Goal: Task Accomplishment & Management: Manage account settings

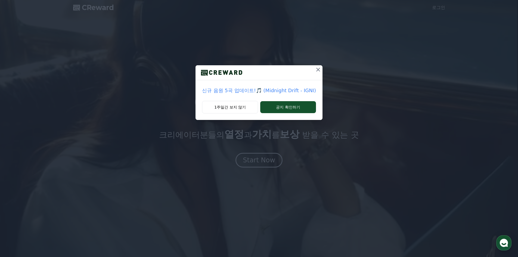
click at [242, 90] on p "신규 음원 5곡 업데이트!🎵 (Midnight Drift - IGNI)" at bounding box center [259, 91] width 114 height 8
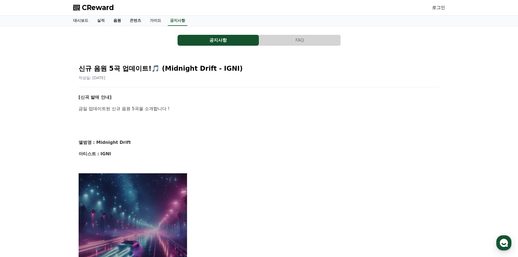
click at [115, 22] on link "음원" at bounding box center [117, 21] width 16 height 10
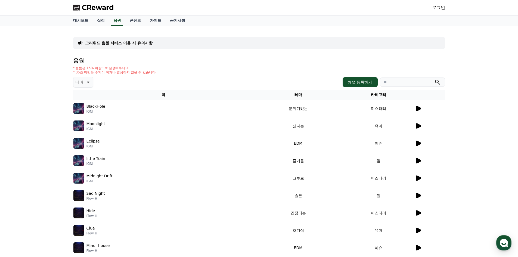
click at [418, 107] on icon at bounding box center [418, 108] width 5 height 5
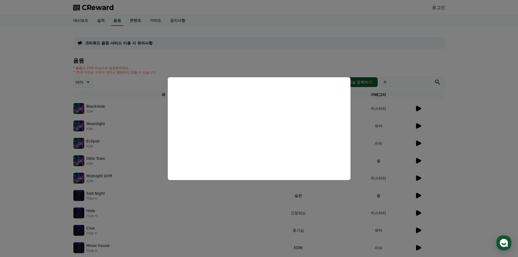
click at [123, 119] on button "close modal" at bounding box center [259, 128] width 518 height 257
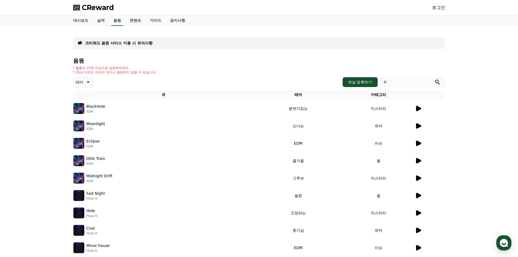
click at [419, 108] on icon at bounding box center [418, 108] width 5 height 5
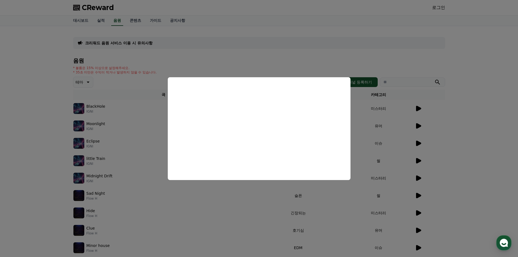
click at [419, 125] on button "close modal" at bounding box center [259, 128] width 518 height 257
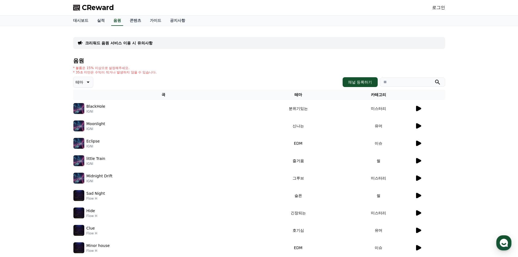
click at [418, 126] on icon at bounding box center [418, 125] width 5 height 5
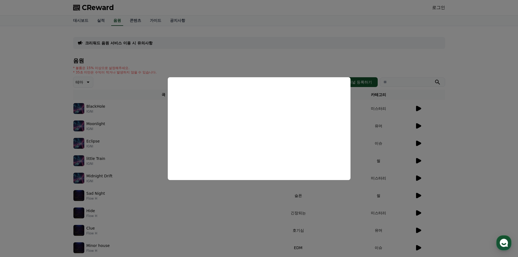
click at [418, 143] on button "close modal" at bounding box center [259, 128] width 518 height 257
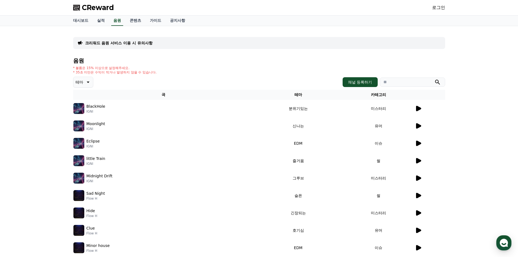
click at [416, 143] on icon at bounding box center [418, 143] width 5 height 5
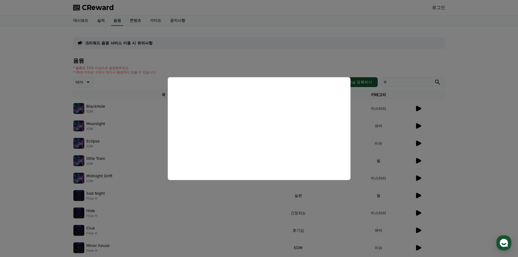
click at [418, 195] on button "close modal" at bounding box center [259, 128] width 518 height 257
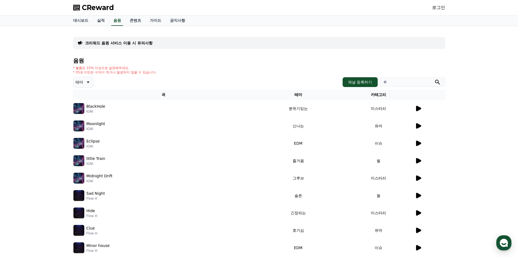
click at [420, 195] on icon at bounding box center [418, 195] width 5 height 5
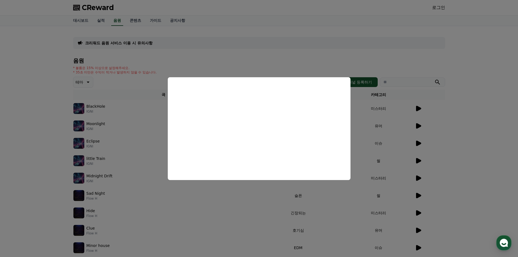
click at [416, 212] on button "close modal" at bounding box center [259, 128] width 518 height 257
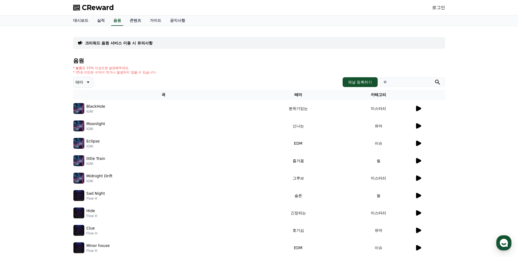
click at [418, 215] on icon at bounding box center [418, 212] width 5 height 5
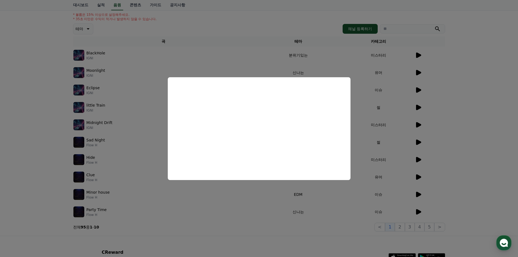
scroll to position [54, 0]
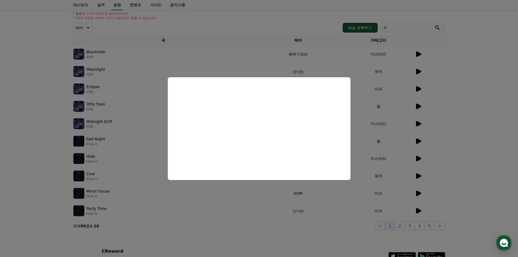
click at [419, 210] on button "close modal" at bounding box center [259, 128] width 518 height 257
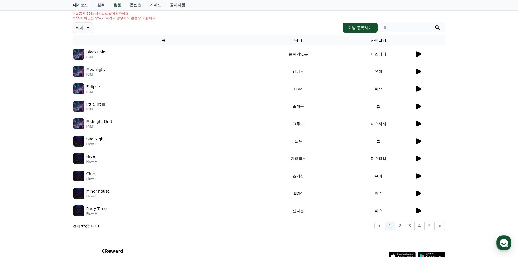
click at [419, 210] on icon at bounding box center [418, 210] width 5 height 5
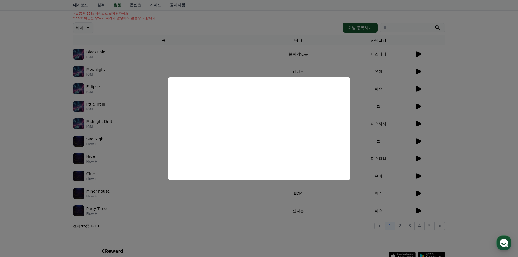
click at [482, 168] on button "close modal" at bounding box center [259, 128] width 518 height 257
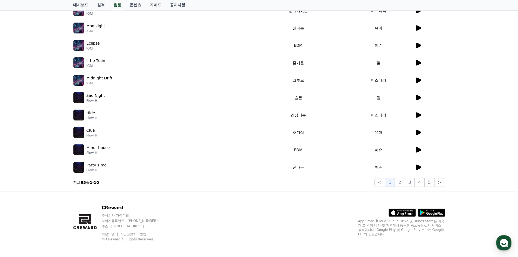
scroll to position [100, 0]
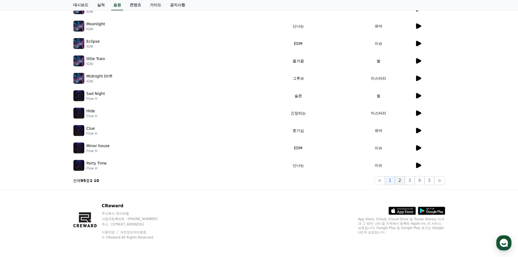
click at [402, 181] on button "2" at bounding box center [400, 180] width 10 height 9
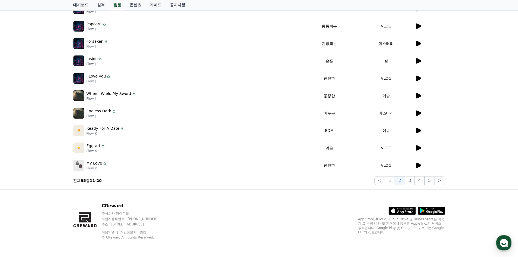
click at [418, 94] on icon at bounding box center [418, 95] width 5 height 5
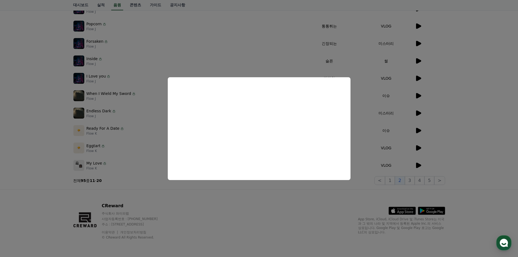
click at [240, 43] on button "close modal" at bounding box center [259, 128] width 518 height 257
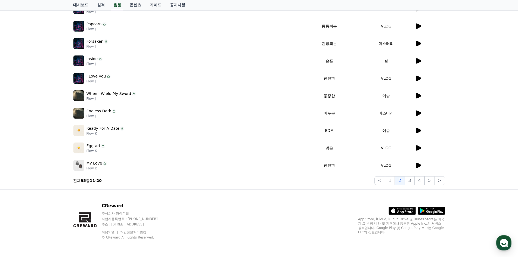
click at [419, 94] on icon at bounding box center [418, 95] width 7 height 7
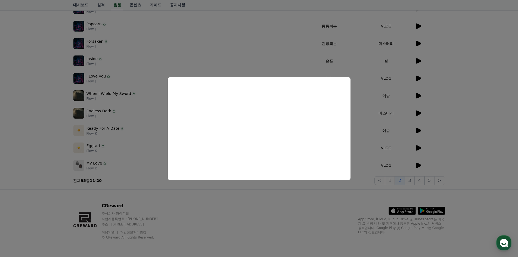
click at [171, 50] on button "close modal" at bounding box center [259, 128] width 518 height 257
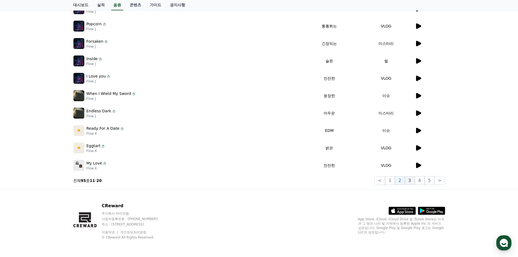
click at [412, 181] on button "3" at bounding box center [410, 180] width 10 height 9
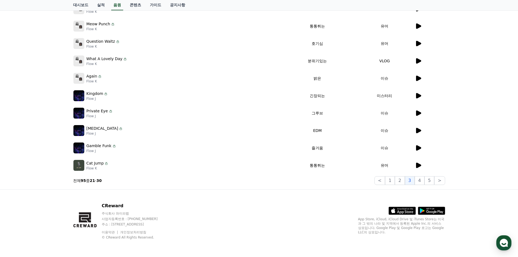
click at [418, 165] on icon at bounding box center [418, 165] width 5 height 5
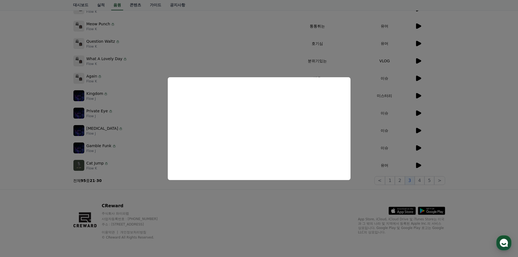
click at [421, 181] on button "close modal" at bounding box center [259, 128] width 518 height 257
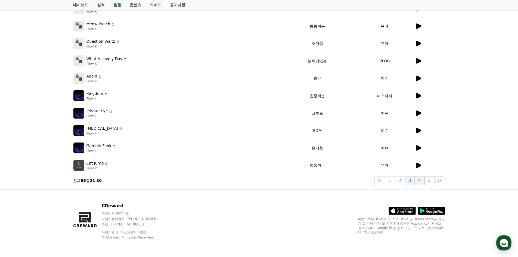
click at [420, 180] on button "4" at bounding box center [420, 180] width 10 height 9
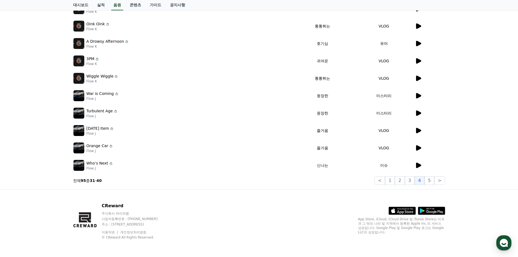
click at [418, 95] on icon at bounding box center [418, 95] width 5 height 5
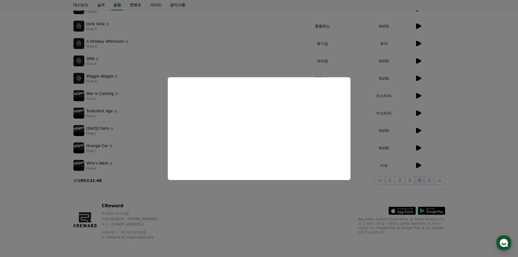
click at [418, 112] on button "close modal" at bounding box center [259, 128] width 518 height 257
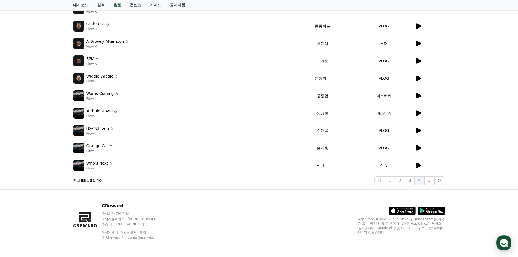
click at [418, 112] on icon at bounding box center [418, 112] width 5 height 5
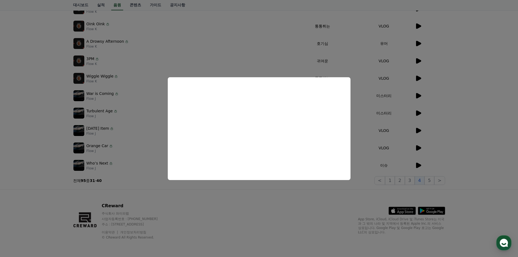
click at [477, 84] on button "close modal" at bounding box center [259, 128] width 518 height 257
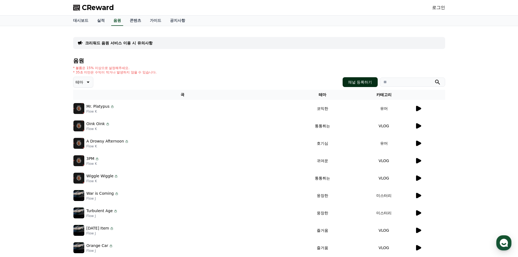
click at [351, 84] on button "채널 등록하기" at bounding box center [360, 82] width 35 height 10
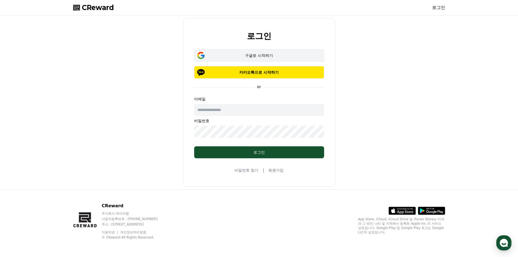
click at [259, 55] on div "구글로 시작하기" at bounding box center [259, 55] width 114 height 5
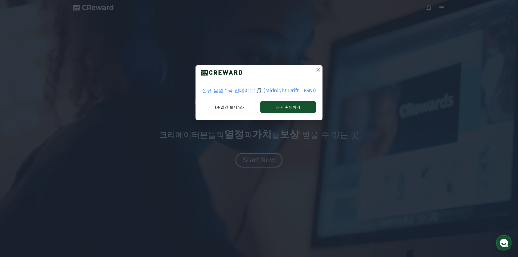
click at [318, 69] on icon at bounding box center [318, 69] width 7 height 7
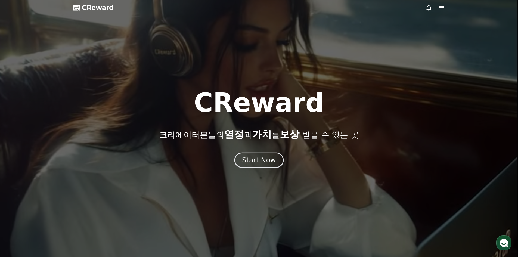
click at [253, 160] on div "Start Now" at bounding box center [259, 160] width 34 height 9
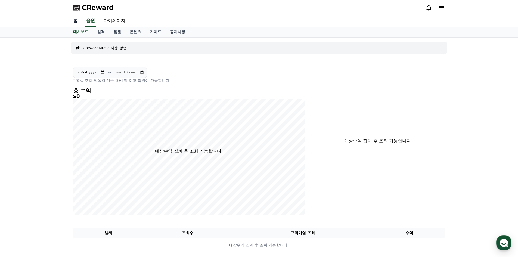
click at [75, 22] on link "홈" at bounding box center [75, 20] width 13 height 11
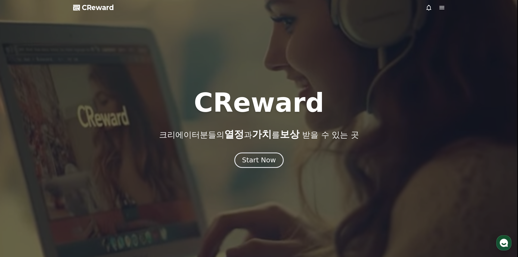
click at [259, 162] on div "Start Now" at bounding box center [259, 160] width 34 height 9
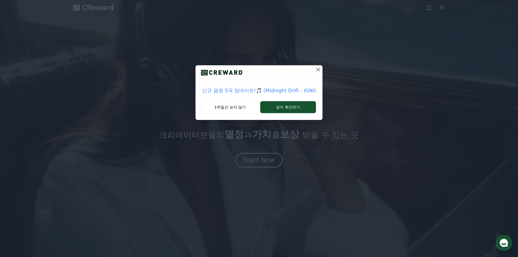
click at [317, 69] on icon at bounding box center [318, 70] width 4 height 4
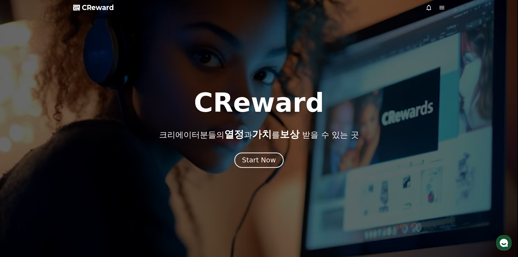
click at [254, 160] on div "Start Now" at bounding box center [259, 160] width 34 height 9
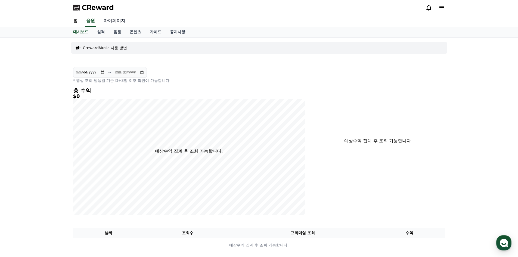
click at [112, 21] on link "마이페이지" at bounding box center [114, 20] width 30 height 11
select select "**********"
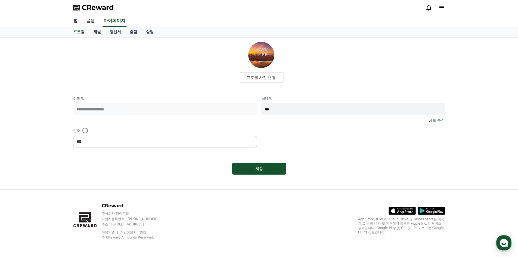
click at [98, 33] on link "채널" at bounding box center [97, 32] width 16 height 10
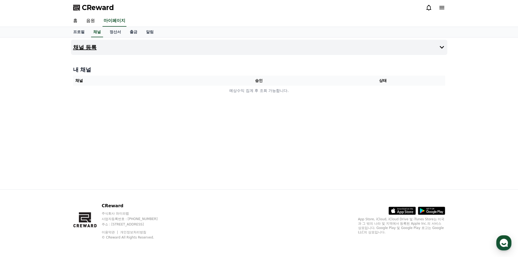
click at [91, 47] on h4 "채널 등록" at bounding box center [85, 47] width 24 height 6
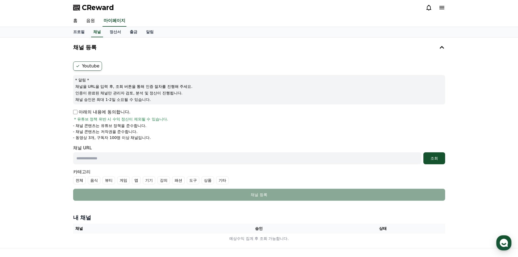
click at [177, 156] on input "text" at bounding box center [247, 158] width 348 height 12
paste input "**********"
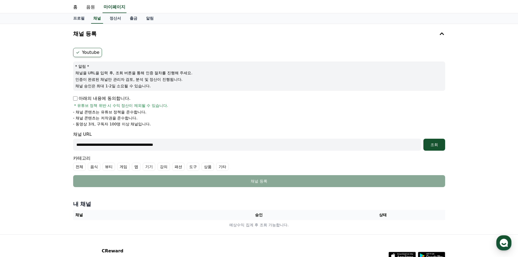
scroll to position [27, 0]
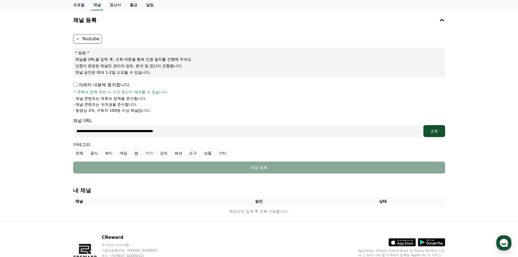
type input "**********"
click at [433, 130] on div "조회" at bounding box center [434, 130] width 17 height 5
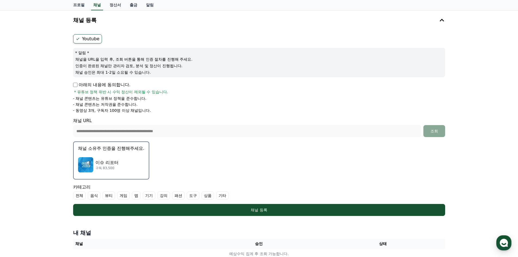
click at [87, 163] on img "button" at bounding box center [85, 164] width 15 height 15
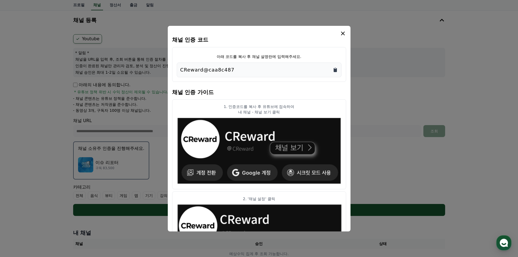
click at [335, 69] on icon "Copy to clipboard" at bounding box center [335, 70] width 3 height 4
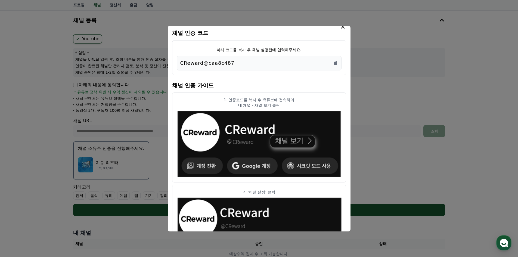
scroll to position [0, 0]
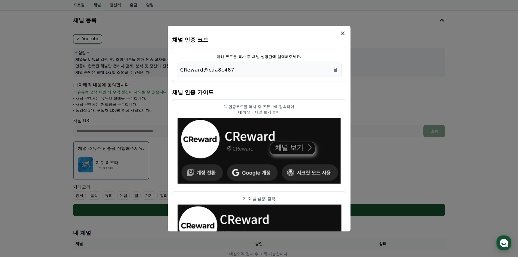
click at [341, 34] on icon "modal" at bounding box center [343, 33] width 7 height 7
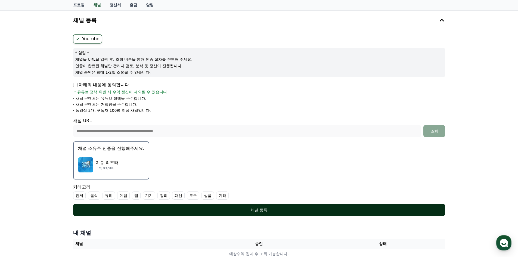
click at [263, 211] on div "채널 등록" at bounding box center [259, 209] width 350 height 5
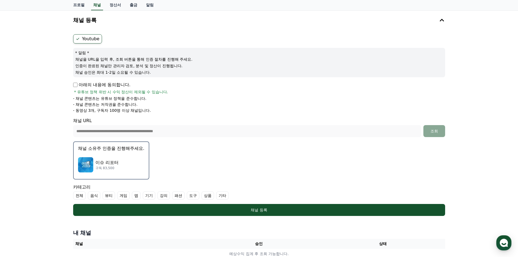
click at [224, 195] on label "기타" at bounding box center [222, 196] width 13 height 8
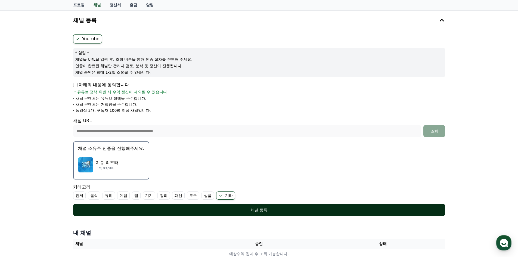
click at [261, 211] on div "채널 등록" at bounding box center [259, 209] width 350 height 5
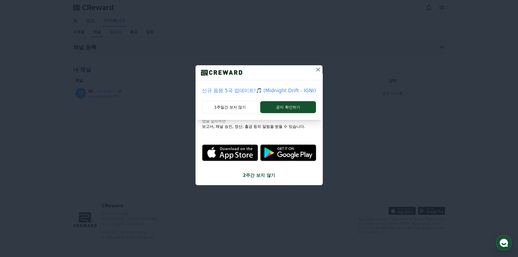
click at [318, 69] on icon at bounding box center [318, 70] width 4 height 4
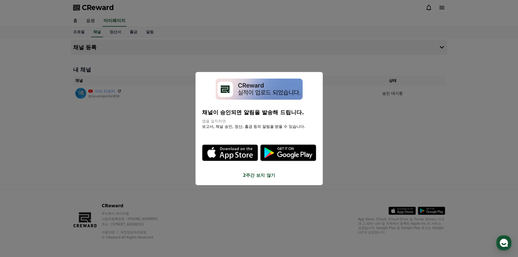
click at [41, 102] on button "close modal" at bounding box center [259, 128] width 518 height 257
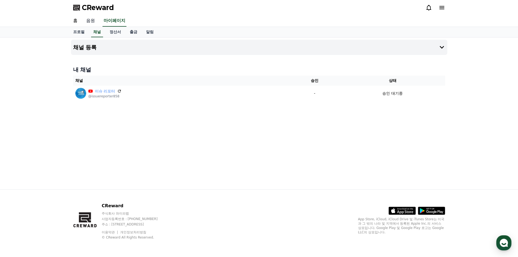
click at [91, 20] on link "음원" at bounding box center [90, 20] width 17 height 11
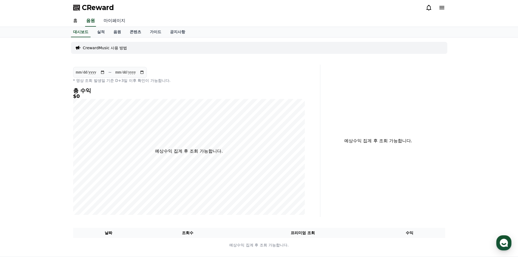
click at [111, 19] on link "마이페이지" at bounding box center [114, 20] width 30 height 11
select select "**********"
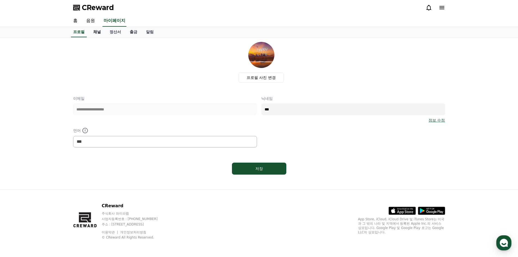
click at [97, 32] on link "채널" at bounding box center [97, 32] width 16 height 10
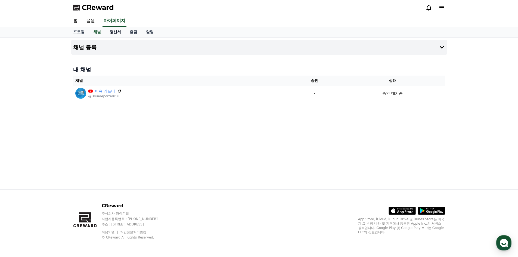
click at [116, 32] on link "정산서" at bounding box center [115, 32] width 20 height 10
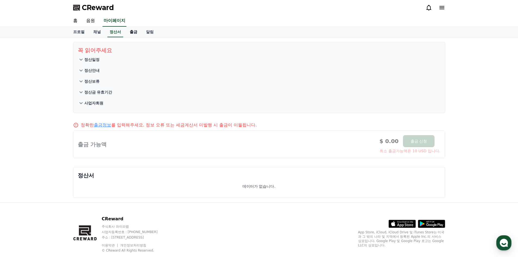
click at [133, 32] on link "출금" at bounding box center [133, 32] width 16 height 10
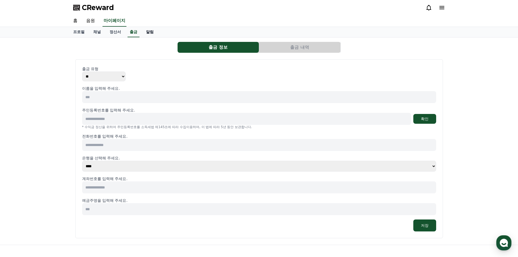
click at [148, 33] on link "알림" at bounding box center [150, 32] width 16 height 10
